Goal: Task Accomplishment & Management: Manage account settings

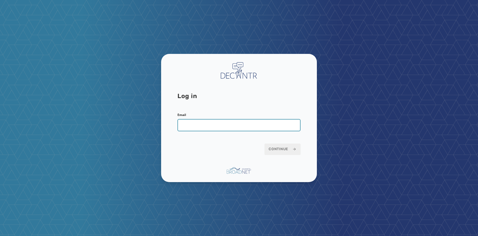
click at [190, 122] on input "Email" at bounding box center [239, 125] width 123 height 12
type input "**********"
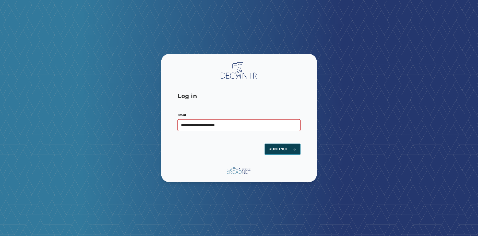
click at [232, 149] on span "Continue" at bounding box center [283, 149] width 28 height 5
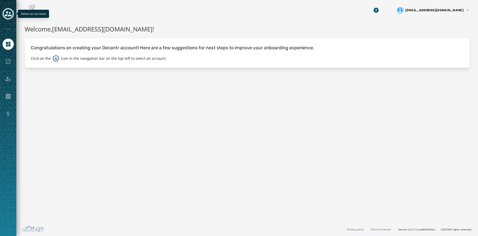
click at [11, 17] on icon "Toggle account select drawer" at bounding box center [8, 13] width 7 height 7
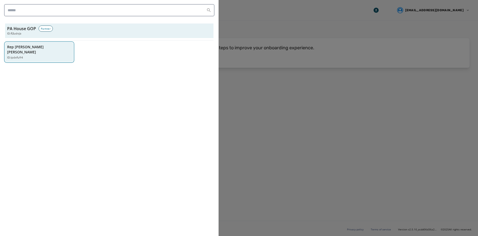
click at [36, 46] on p "Rep [PERSON_NAME] [PERSON_NAME]" at bounding box center [36, 49] width 59 height 10
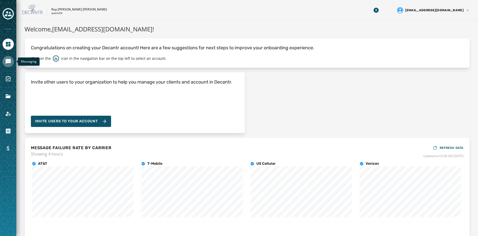
click at [11, 60] on icon "Navigate to Messaging" at bounding box center [8, 62] width 6 height 6
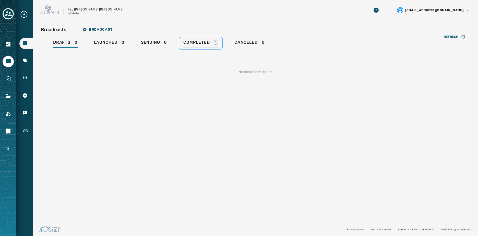
click at [201, 45] on span "Completed" at bounding box center [196, 42] width 26 height 5
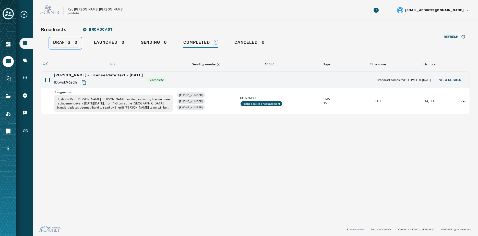
click at [67, 44] on span "Drafts" at bounding box center [61, 42] width 17 height 5
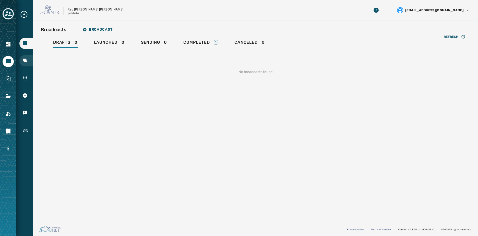
click at [21, 62] on div "Inbox" at bounding box center [25, 60] width 13 height 11
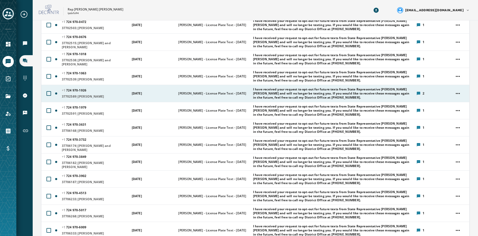
scroll to position [613, 0]
